Goal: Task Accomplishment & Management: Complete application form

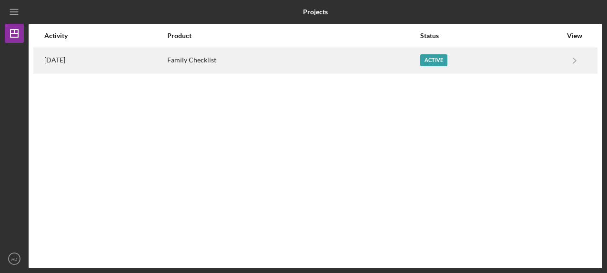
click at [438, 58] on div "Active" at bounding box center [433, 60] width 27 height 12
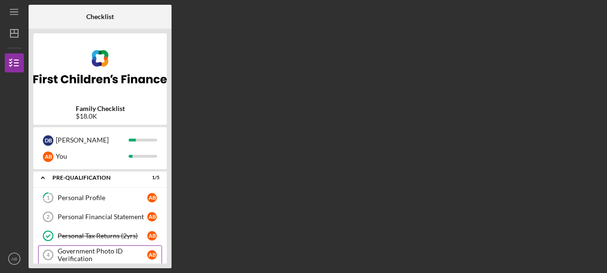
scroll to position [2, 0]
click at [100, 195] on div "Personal Profile" at bounding box center [103, 198] width 90 height 8
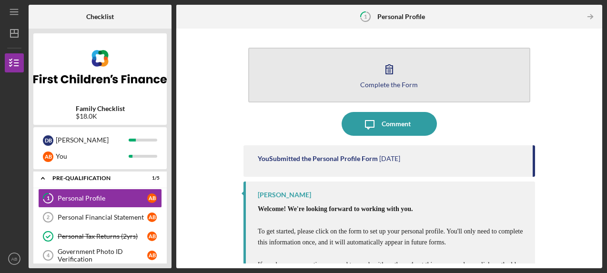
click at [390, 72] on icon "button" at bounding box center [389, 69] width 24 height 24
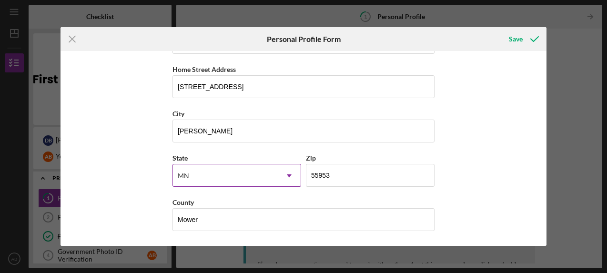
scroll to position [170, 0]
click at [514, 38] on div "Save" at bounding box center [516, 39] width 14 height 19
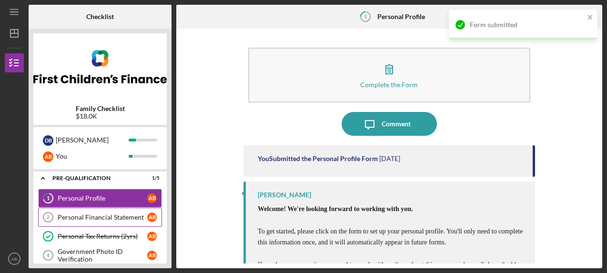
click at [81, 219] on div "Personal Financial Statement" at bounding box center [103, 218] width 90 height 8
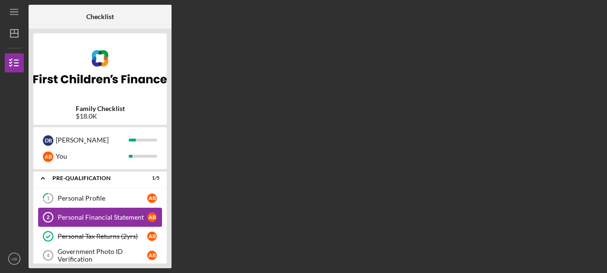
click at [81, 219] on div "Personal Financial Statement" at bounding box center [103, 218] width 90 height 8
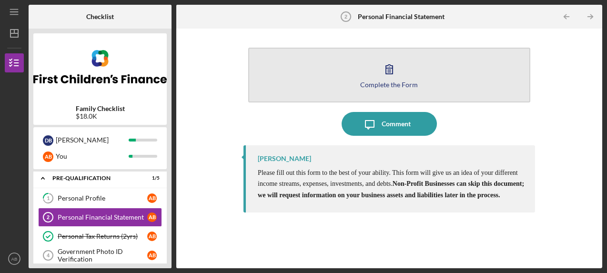
click at [381, 82] on div "Complete the Form" at bounding box center [389, 84] width 58 height 7
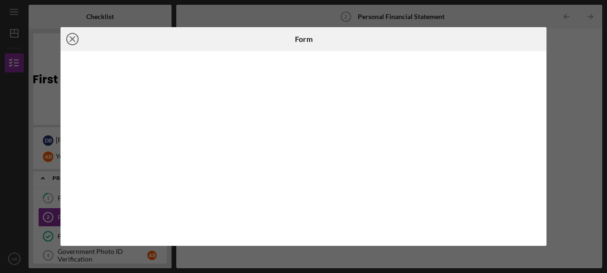
click at [71, 40] on icon "Icon/Close" at bounding box center [73, 39] width 24 height 24
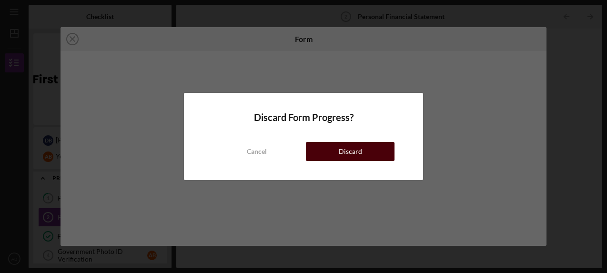
click at [331, 152] on button "Discard" at bounding box center [350, 151] width 89 height 19
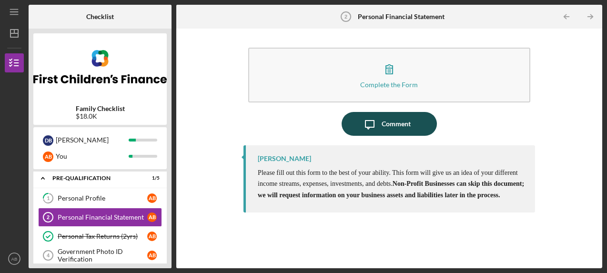
click at [401, 120] on div "Comment" at bounding box center [396, 124] width 29 height 24
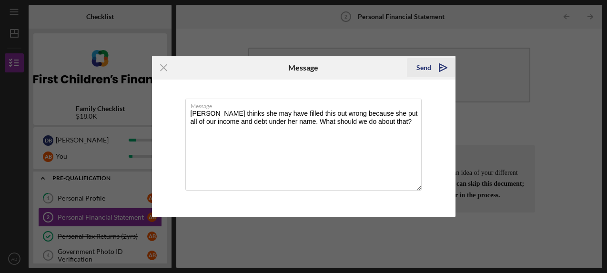
type textarea "[PERSON_NAME] thinks she may have filled this out wrong because she put all of …"
click at [443, 65] on icon "Icon/icon-invite-send" at bounding box center [443, 68] width 24 height 24
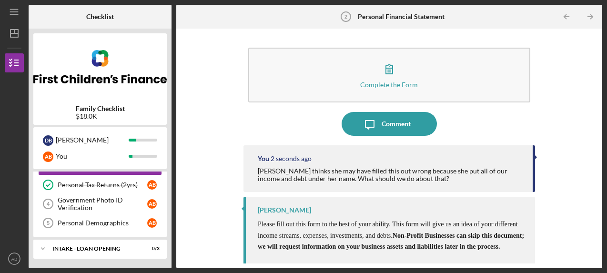
scroll to position [54, 0]
click at [97, 204] on div "Government Photo ID Verification" at bounding box center [103, 203] width 90 height 15
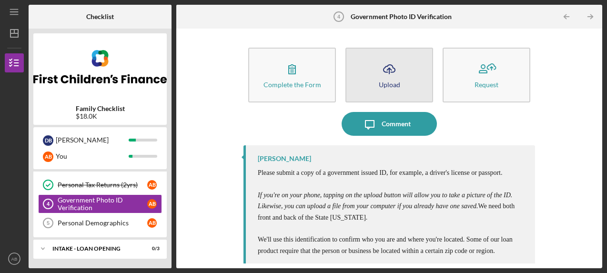
click at [374, 73] on button "Icon/Upload Upload" at bounding box center [390, 75] width 88 height 55
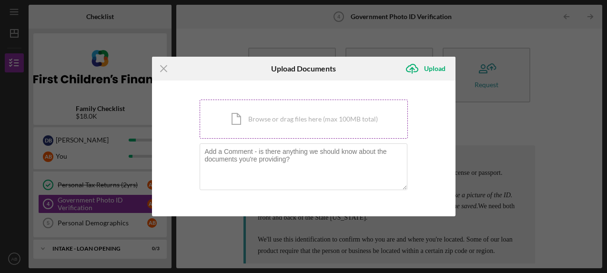
click at [296, 122] on div "Icon/Document Browse or drag files here (max 100MB total) Tap to choose files o…" at bounding box center [304, 119] width 208 height 39
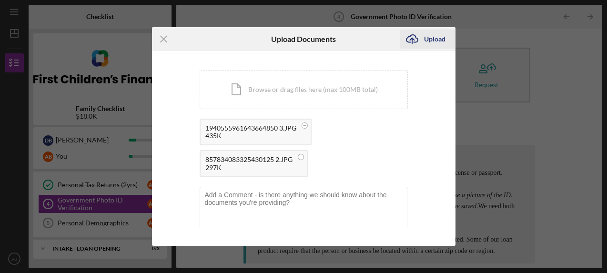
click at [428, 46] on div "Upload" at bounding box center [434, 39] width 21 height 19
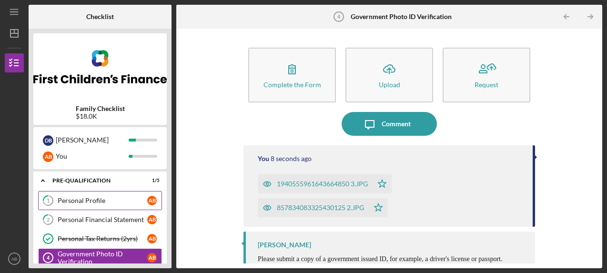
click at [112, 201] on div "Personal Profile" at bounding box center [103, 201] width 90 height 8
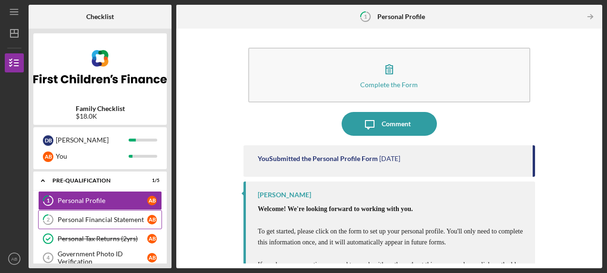
click at [99, 220] on div "Personal Financial Statement" at bounding box center [103, 220] width 90 height 8
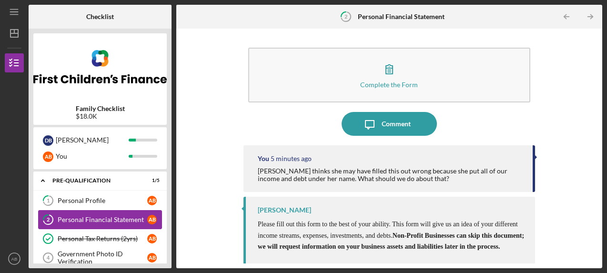
click at [99, 220] on div "Personal Financial Statement" at bounding box center [103, 220] width 90 height 8
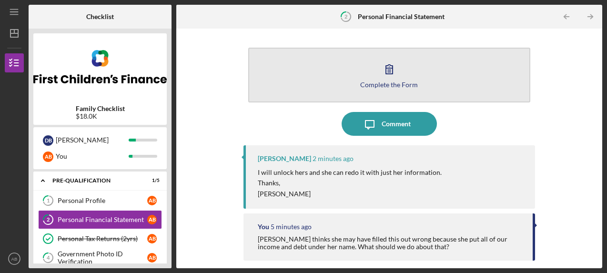
click at [387, 85] on div "Complete the Form" at bounding box center [389, 84] width 58 height 7
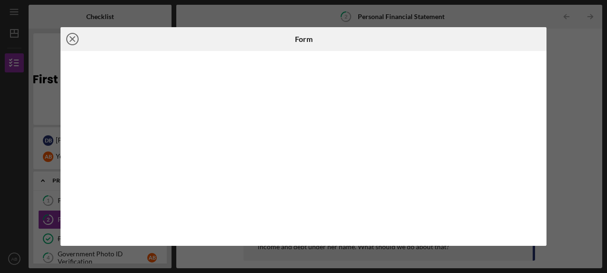
click at [69, 42] on icon "Icon/Close" at bounding box center [73, 39] width 24 height 24
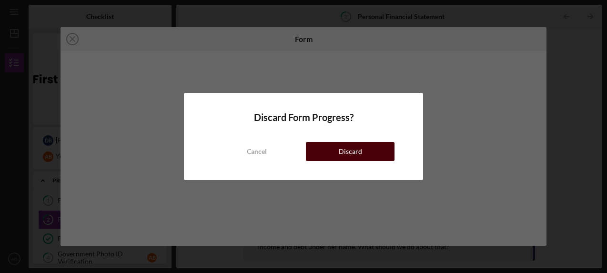
click at [346, 149] on div "Discard" at bounding box center [350, 151] width 23 height 19
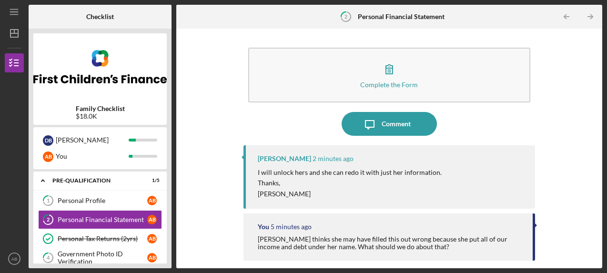
click at [388, 111] on div "Complete the Form Form" at bounding box center [390, 77] width 292 height 69
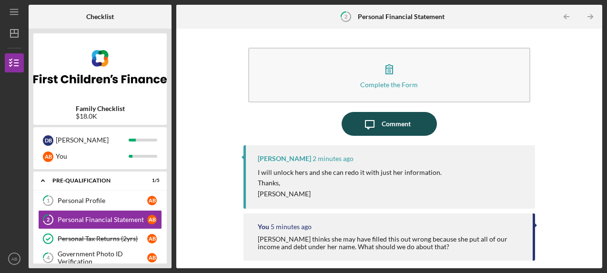
click at [385, 122] on div "Comment" at bounding box center [396, 124] width 29 height 24
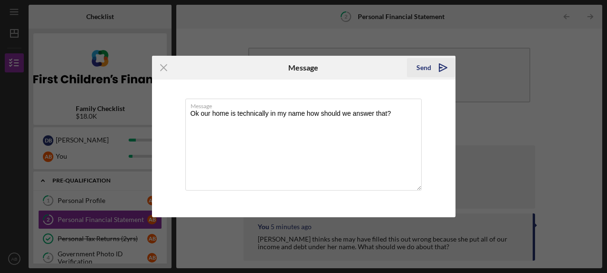
type textarea "Ok our home is technically in my name how should we answer that?"
click at [430, 66] on div "Send" at bounding box center [424, 67] width 15 height 19
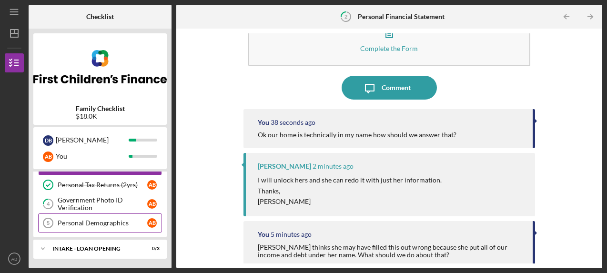
scroll to position [54, 0]
click at [105, 224] on div "Personal Demographics" at bounding box center [103, 223] width 90 height 8
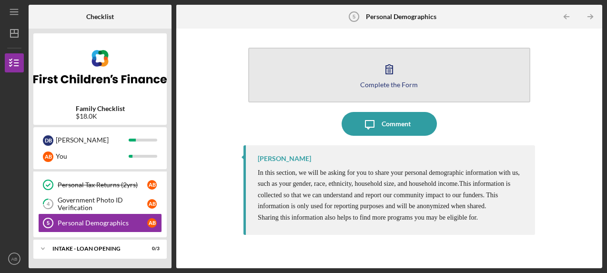
click at [386, 61] on icon "button" at bounding box center [389, 69] width 24 height 24
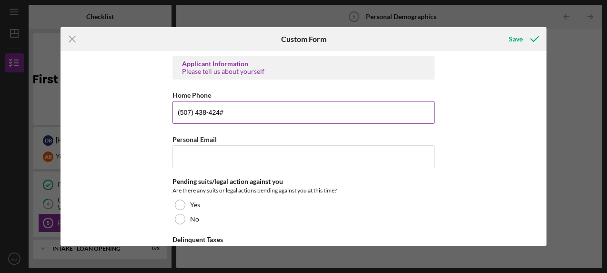
type input "[PHONE_NUMBER]"
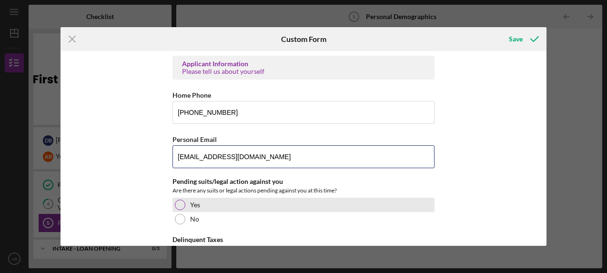
type input "[EMAIL_ADDRESS][DOMAIN_NAME]"
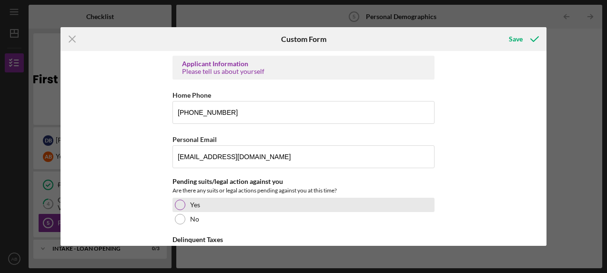
click at [294, 203] on div "Yes" at bounding box center [304, 205] width 262 height 14
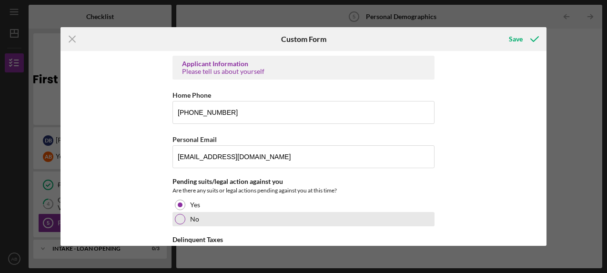
click at [197, 216] on label "No" at bounding box center [194, 219] width 9 height 8
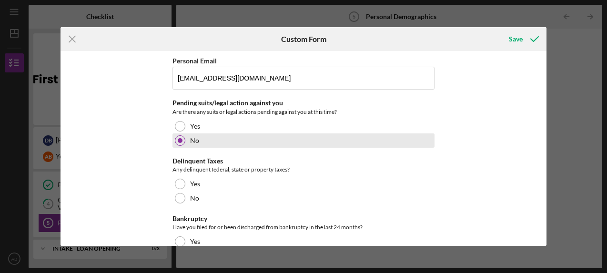
scroll to position [79, 0]
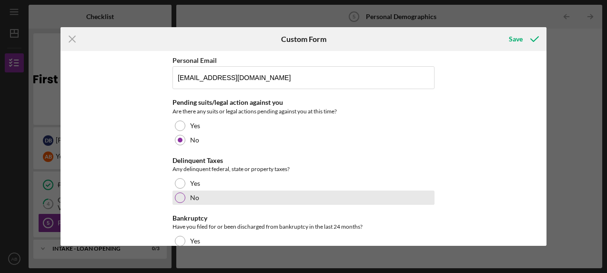
click at [193, 202] on div "No" at bounding box center [304, 198] width 262 height 14
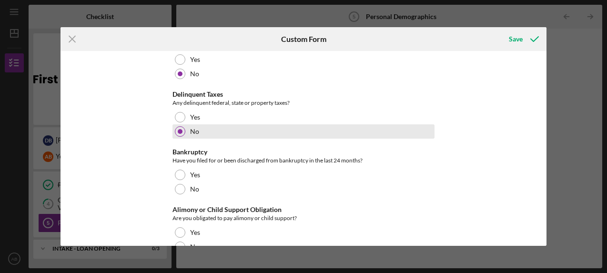
scroll to position [146, 0]
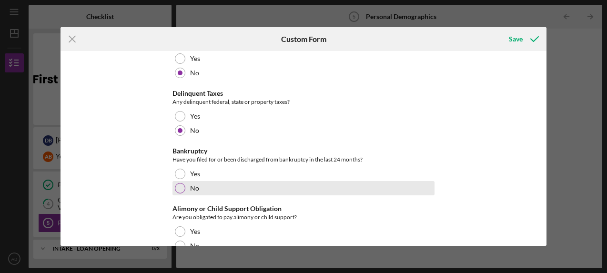
click at [190, 187] on label "No" at bounding box center [194, 188] width 9 height 8
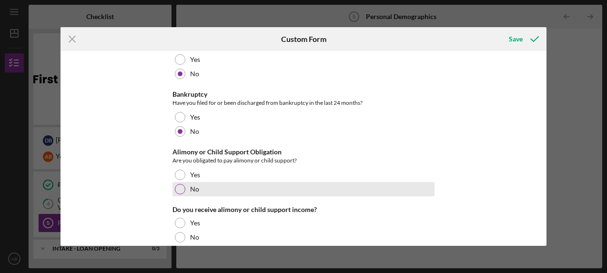
click at [190, 187] on label "No" at bounding box center [194, 189] width 9 height 8
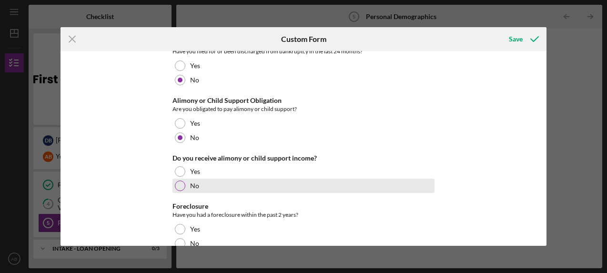
click at [190, 187] on label "No" at bounding box center [194, 186] width 9 height 8
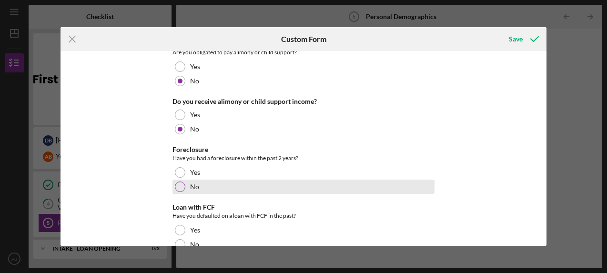
click at [190, 187] on label "No" at bounding box center [194, 187] width 9 height 8
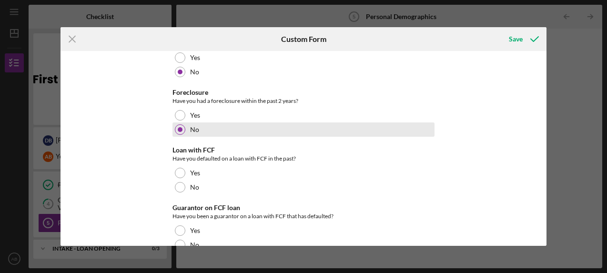
scroll to position [369, 0]
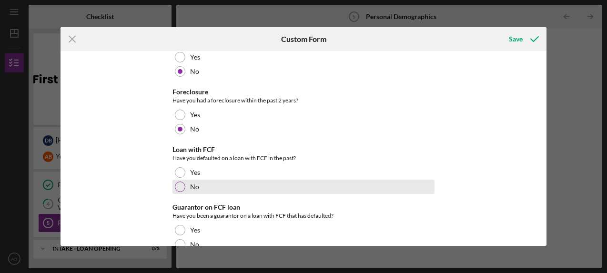
click at [190, 187] on label "No" at bounding box center [194, 187] width 9 height 8
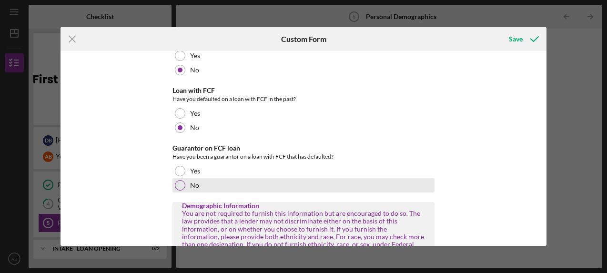
click at [190, 187] on label "No" at bounding box center [194, 186] width 9 height 8
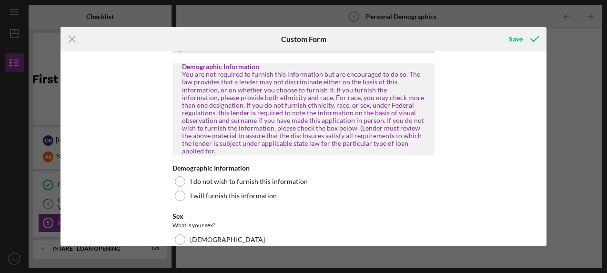
scroll to position [568, 0]
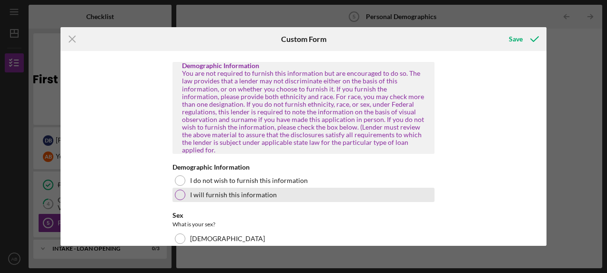
click at [190, 191] on label "I will furnish this information" at bounding box center [233, 195] width 87 height 8
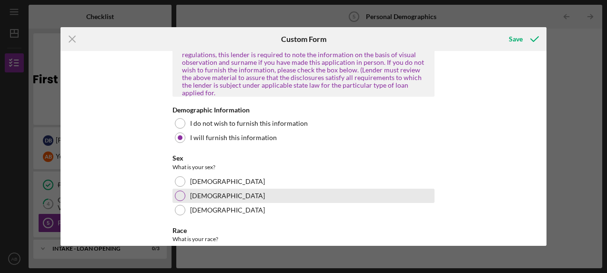
click at [190, 192] on label "[DEMOGRAPHIC_DATA]" at bounding box center [227, 196] width 75 height 8
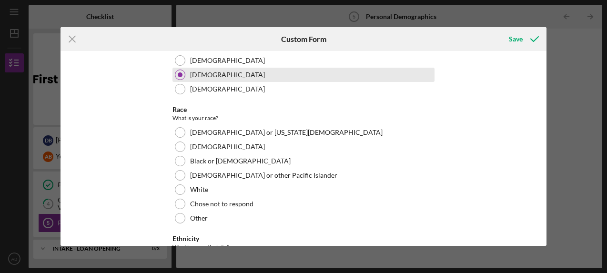
scroll to position [750, 0]
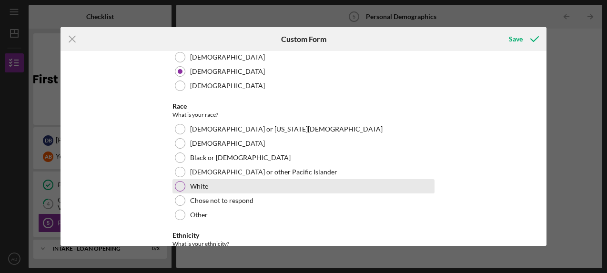
click at [190, 183] on label "White" at bounding box center [199, 187] width 18 height 8
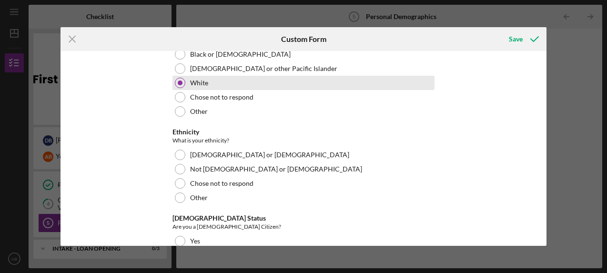
scroll to position [855, 0]
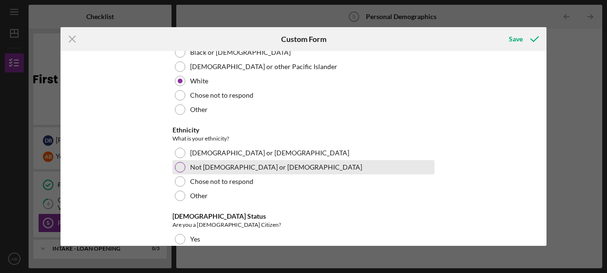
click at [190, 160] on div "Not [DEMOGRAPHIC_DATA] or [DEMOGRAPHIC_DATA]" at bounding box center [304, 167] width 262 height 14
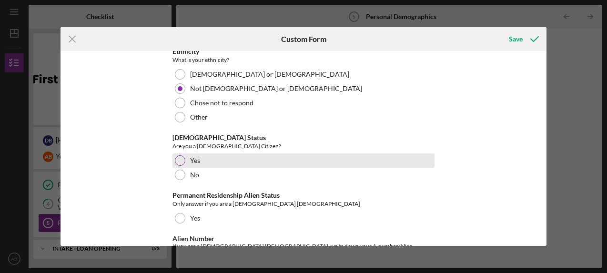
click at [190, 157] on label "Yes" at bounding box center [195, 161] width 10 height 8
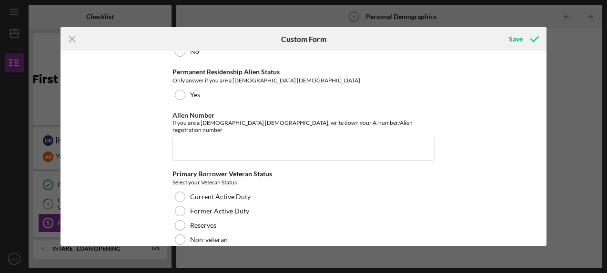
scroll to position [1057, 0]
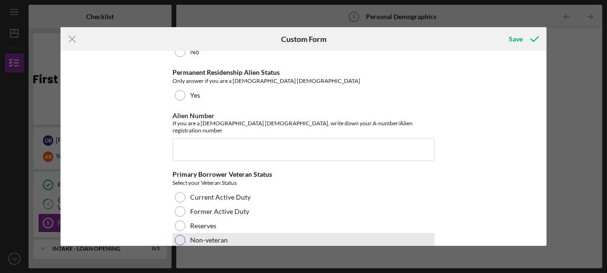
click at [191, 236] on label "Non-veteran" at bounding box center [209, 240] width 38 height 8
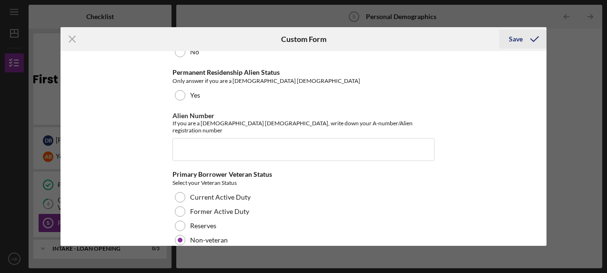
click at [517, 37] on div "Save" at bounding box center [516, 39] width 14 height 19
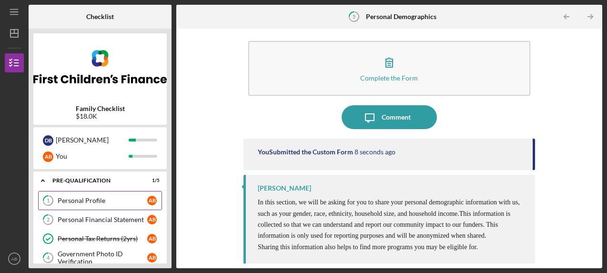
click at [102, 202] on div "Personal Profile" at bounding box center [103, 201] width 90 height 8
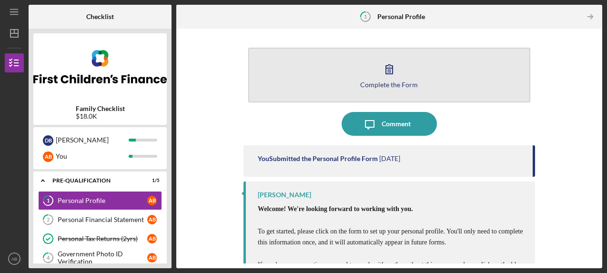
click at [380, 67] on icon "button" at bounding box center [389, 69] width 24 height 24
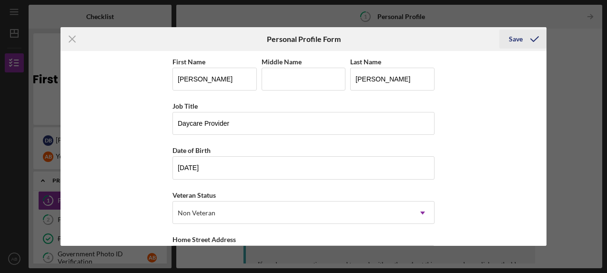
click at [512, 41] on div "Save" at bounding box center [516, 39] width 14 height 19
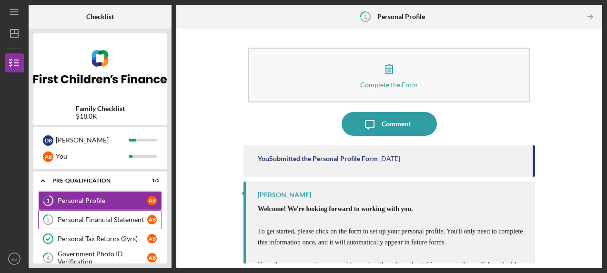
click at [106, 217] on div "Personal Financial Statement" at bounding box center [103, 220] width 90 height 8
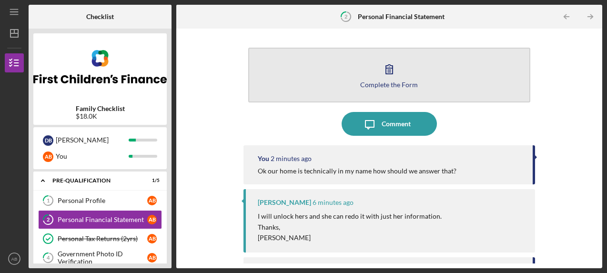
click at [414, 81] on div "Complete the Form" at bounding box center [389, 84] width 58 height 7
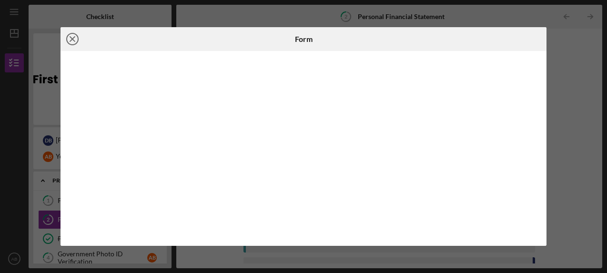
click at [67, 36] on icon "Icon/Close" at bounding box center [73, 39] width 24 height 24
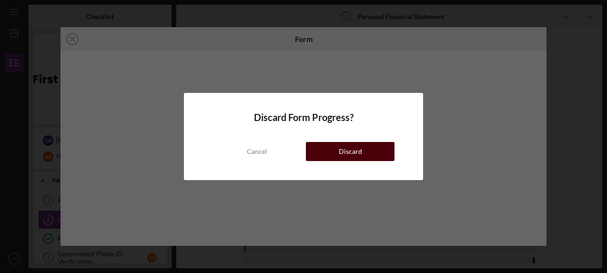
click at [346, 146] on div "Discard" at bounding box center [350, 151] width 23 height 19
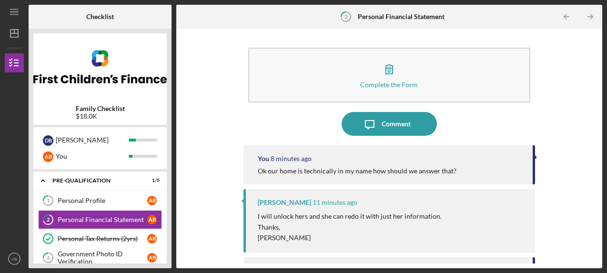
click at [459, 174] on div "Ok our home is technically in my name how should we answer that?" at bounding box center [390, 171] width 265 height 8
